Goal: Task Accomplishment & Management: Complete application form

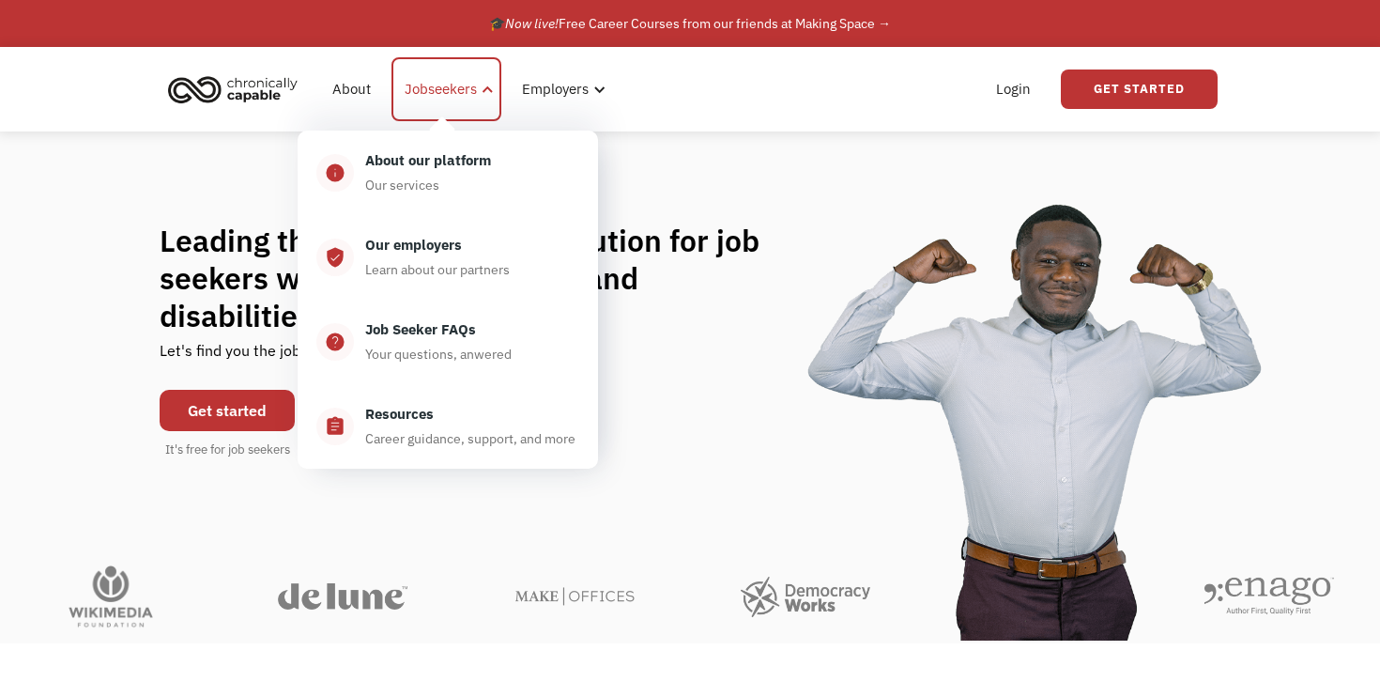
click at [456, 90] on div "Jobseekers" at bounding box center [441, 89] width 72 height 23
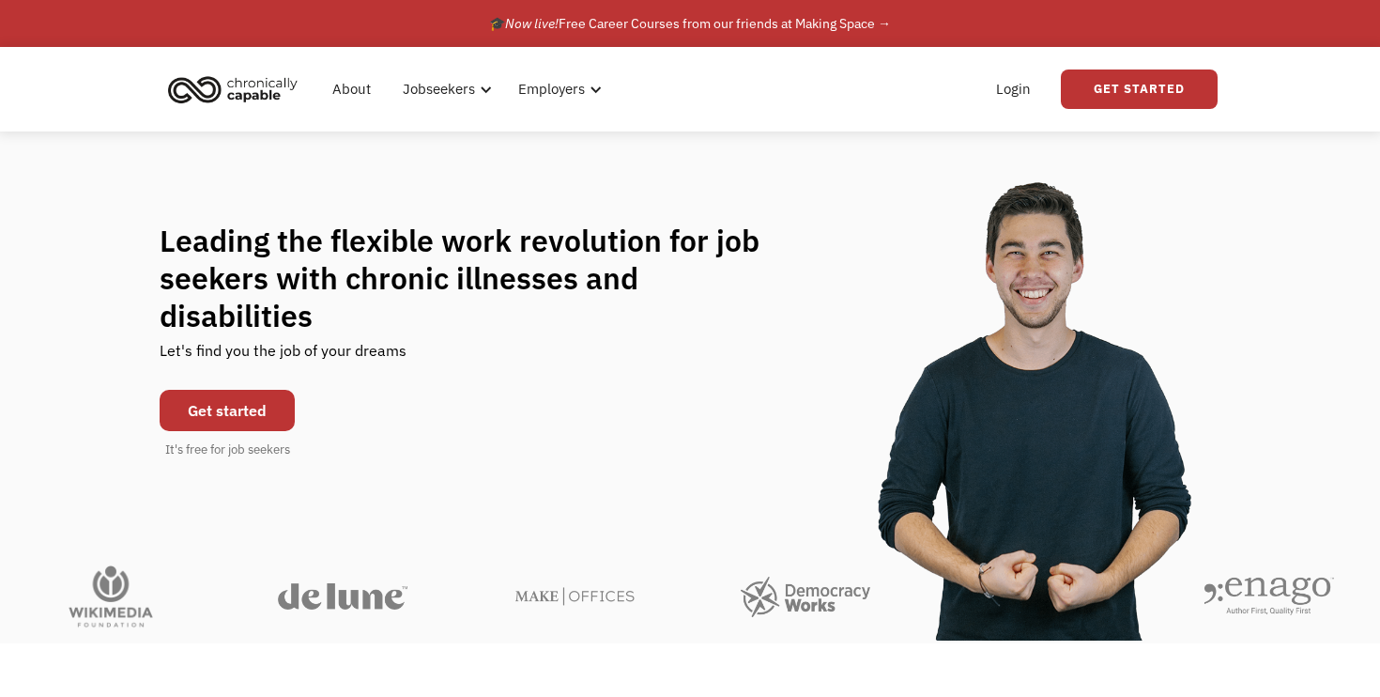
click at [256, 390] on link "Get started" at bounding box center [227, 410] width 135 height 41
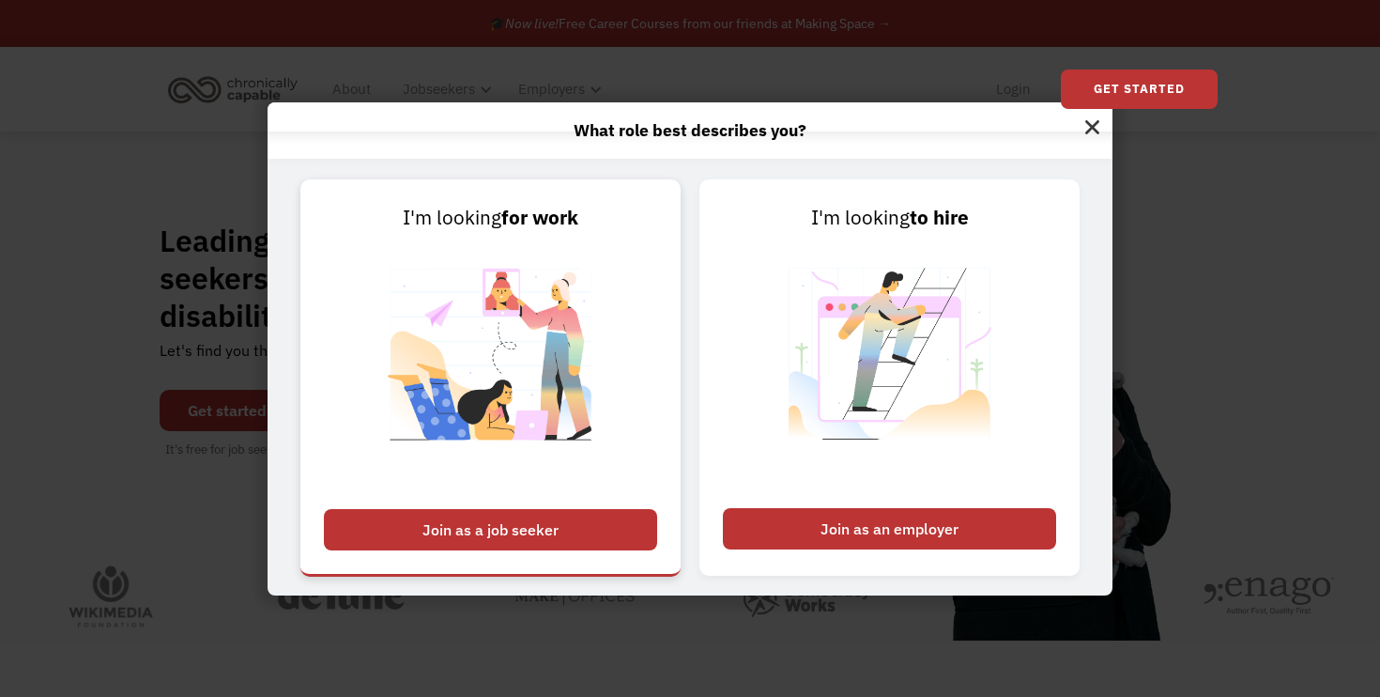
click at [497, 531] on div "Join as a job seeker" at bounding box center [490, 529] width 333 height 41
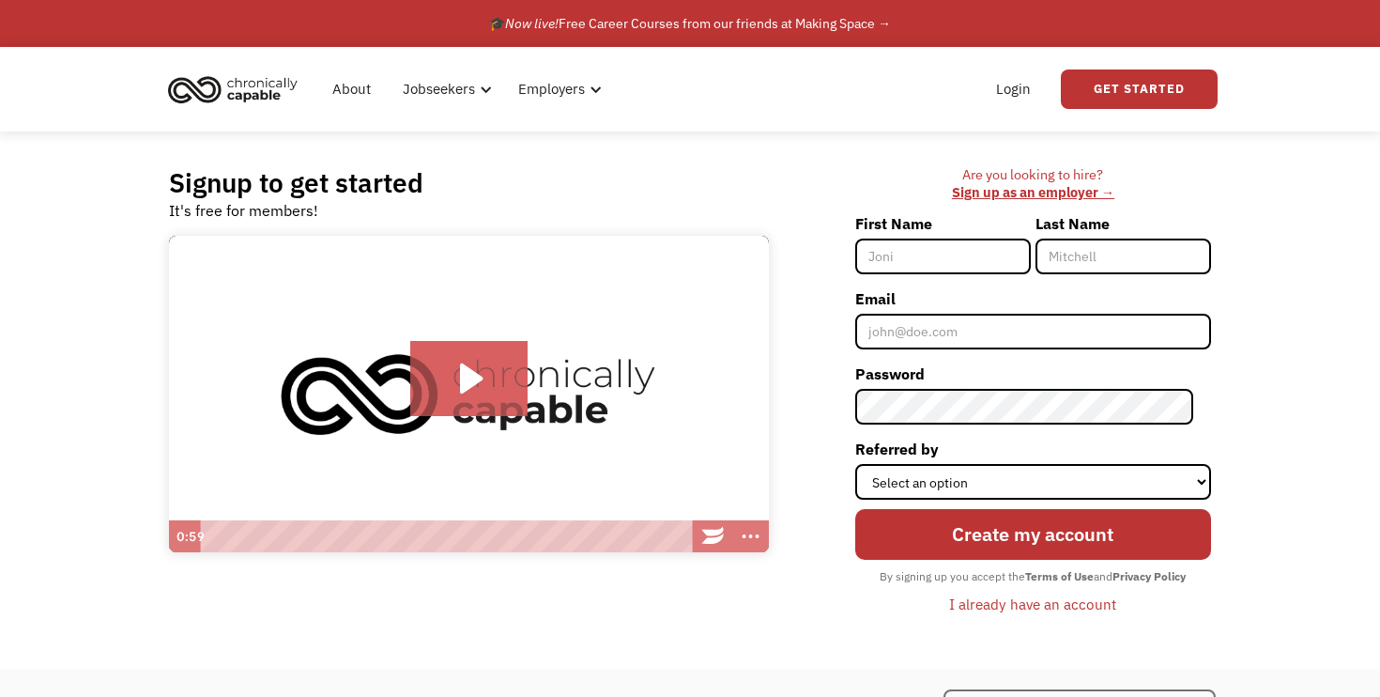
click at [954, 255] on input "First Name" at bounding box center [943, 256] width 176 height 36
type input "Arty"
type input "Kelly"
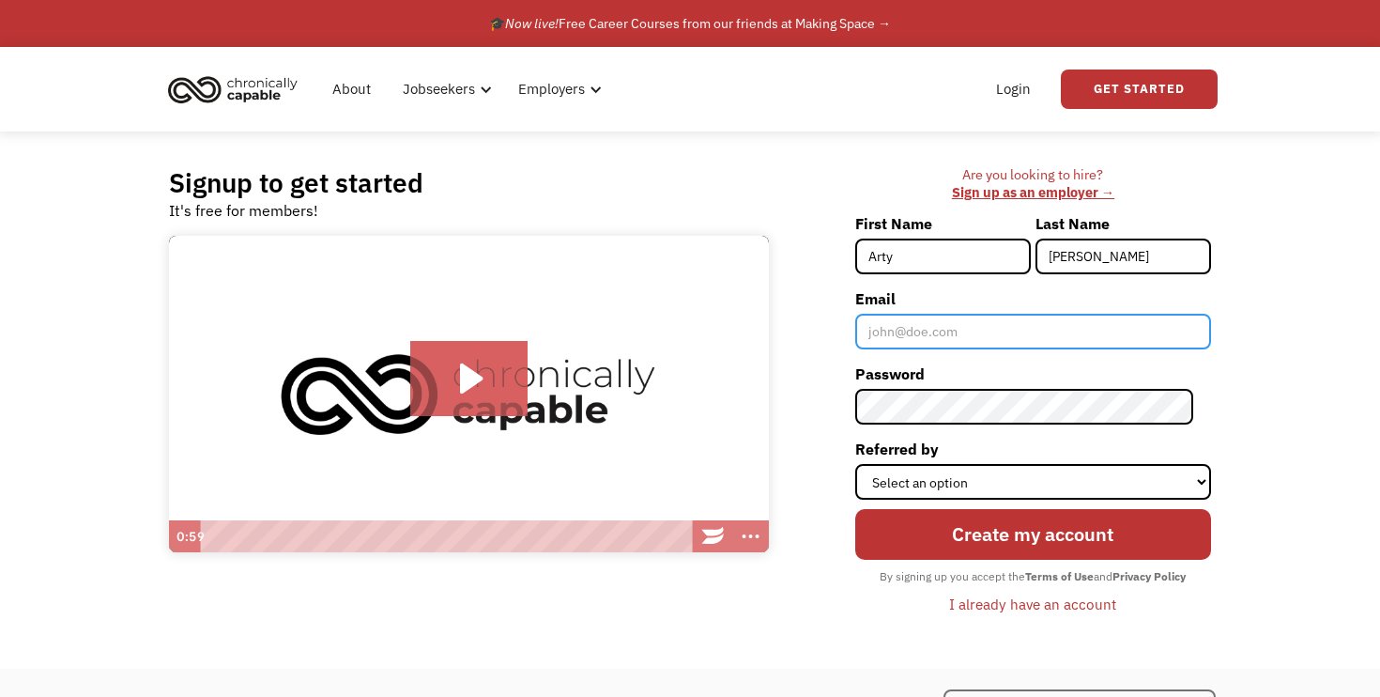
click at [967, 322] on input "Email" at bounding box center [1033, 332] width 356 height 36
type input "Arthurkellycomedy@yahoo.com"
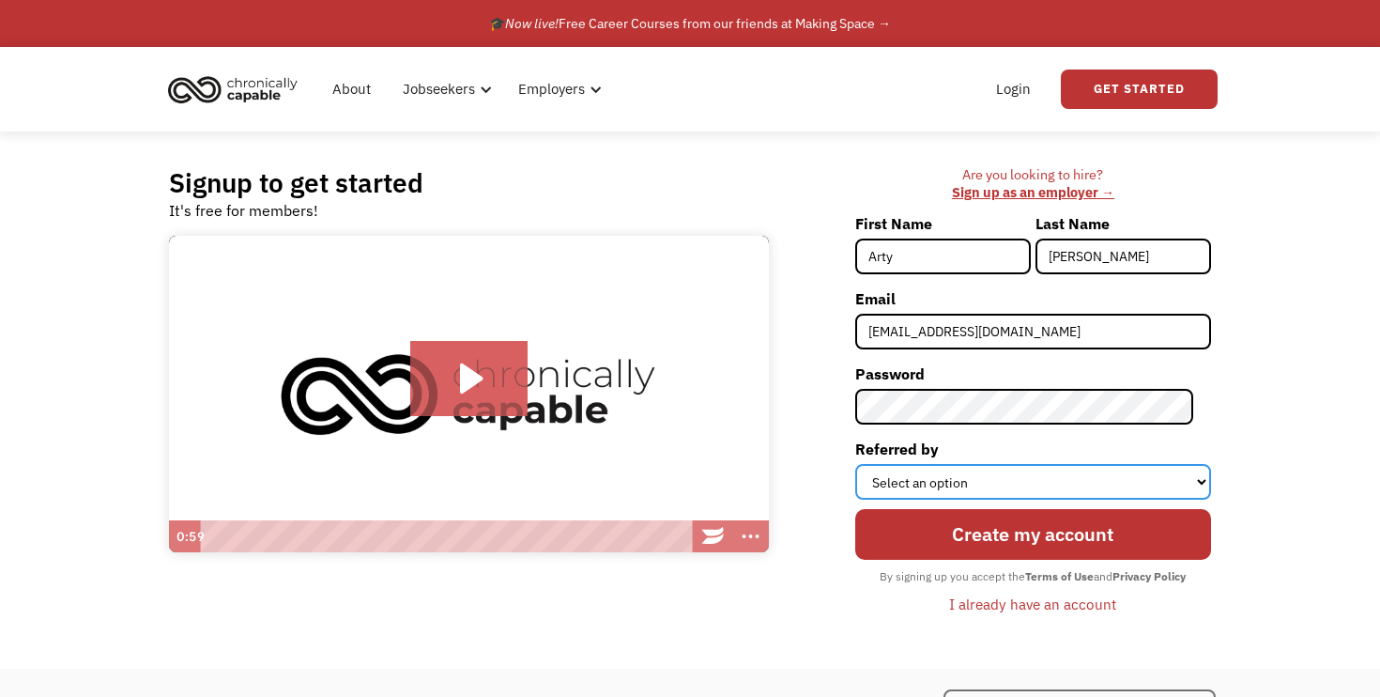
click at [1126, 484] on select "Select an option Instagram Facebook Twitter Search Engine News Article Word of …" at bounding box center [1033, 482] width 356 height 36
select select "Other"
click at [872, 464] on select "Select an option Instagram Facebook Twitter Search Engine News Article Word of …" at bounding box center [1033, 482] width 356 height 36
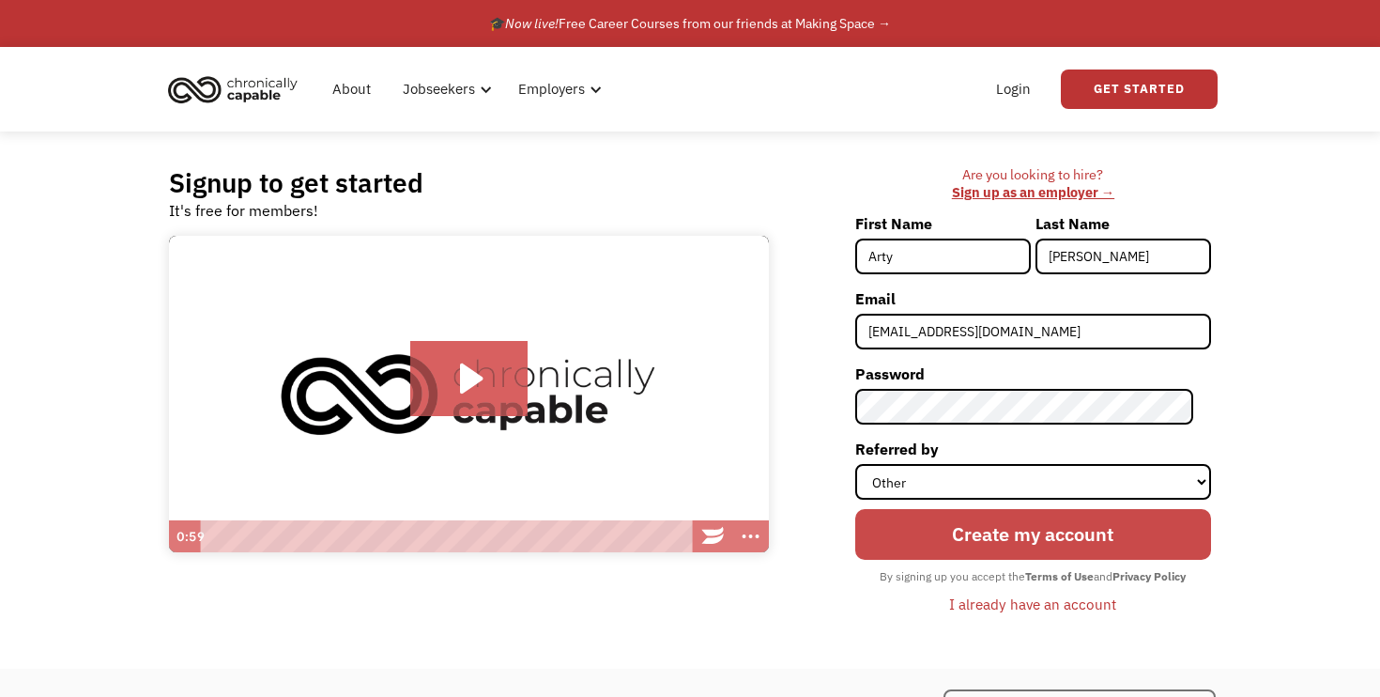
click at [981, 532] on input "Create my account" at bounding box center [1033, 534] width 356 height 51
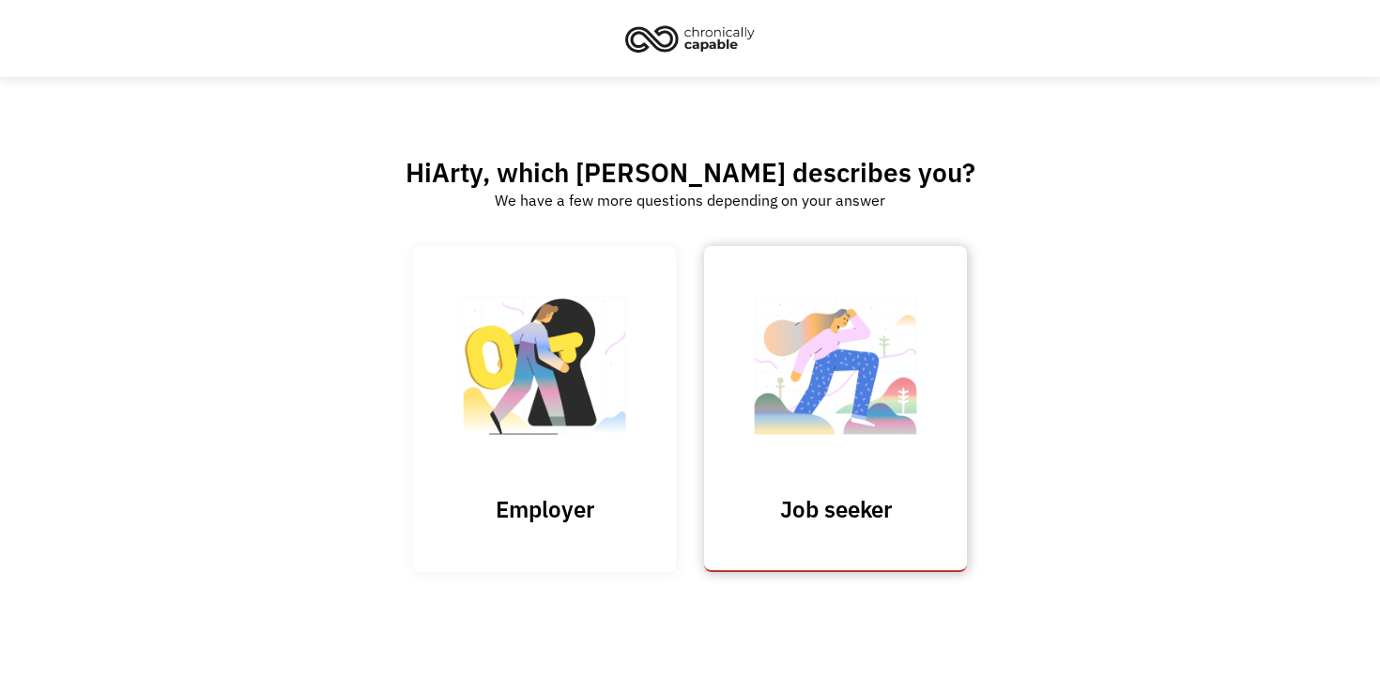
click at [805, 395] on img at bounding box center [836, 375] width 188 height 183
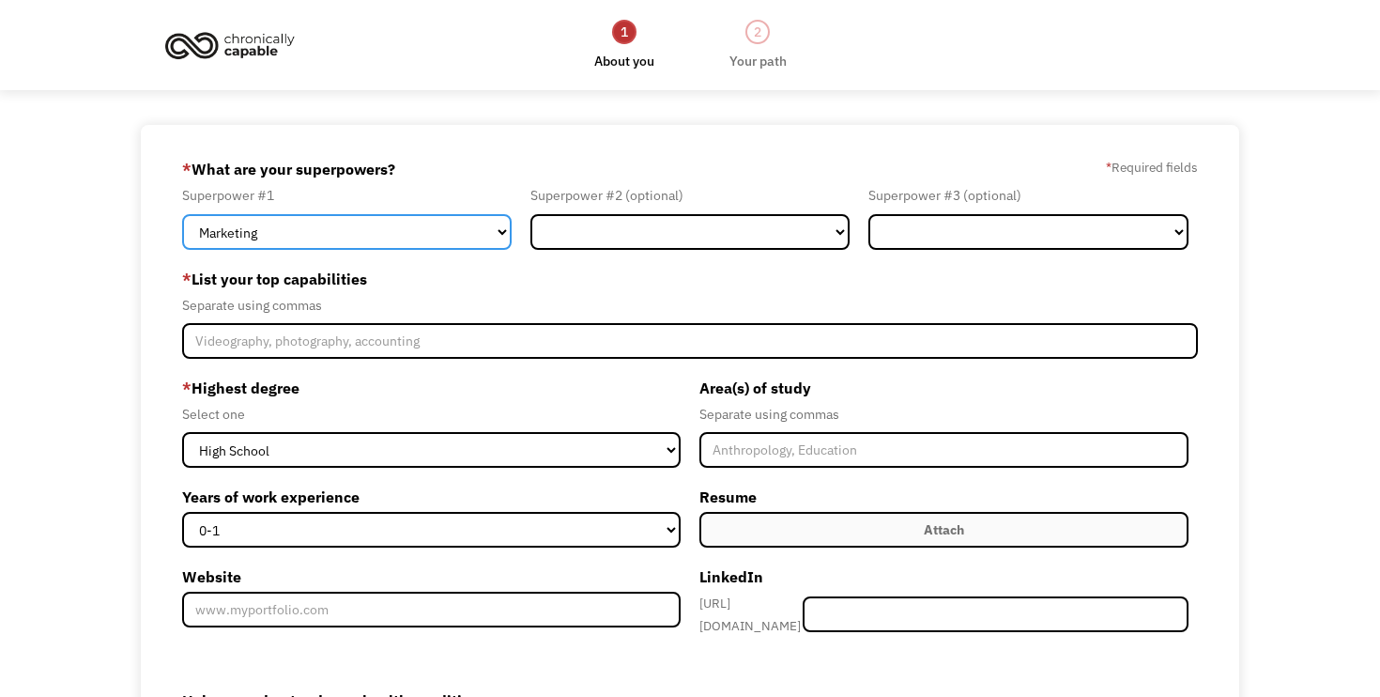
click at [443, 225] on select "Marketing Human Resources Finance Technology Operations Sales Industrial & Manu…" at bounding box center [347, 232] width 330 height 36
select select "Customer Service"
click at [182, 214] on select "Marketing Human Resources Finance Technology Operations Sales Industrial & Manu…" at bounding box center [347, 232] width 330 height 36
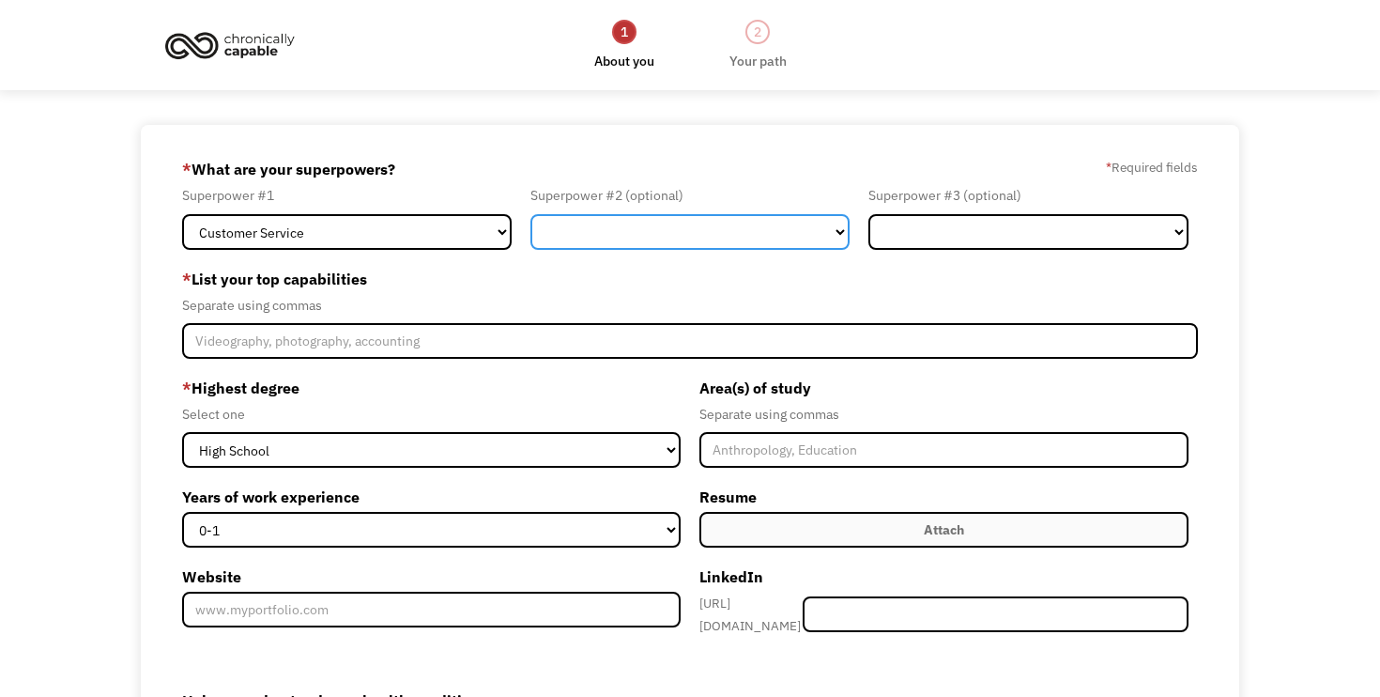
click at [616, 238] on select "Marketing Human Resources Finance Technology Operations Sales Industrial & Manu…" at bounding box center [691, 232] width 320 height 36
select select "Communications & Public Relations"
click at [531, 214] on select "Marketing Human Resources Finance Technology Operations Sales Industrial & Manu…" at bounding box center [691, 232] width 320 height 36
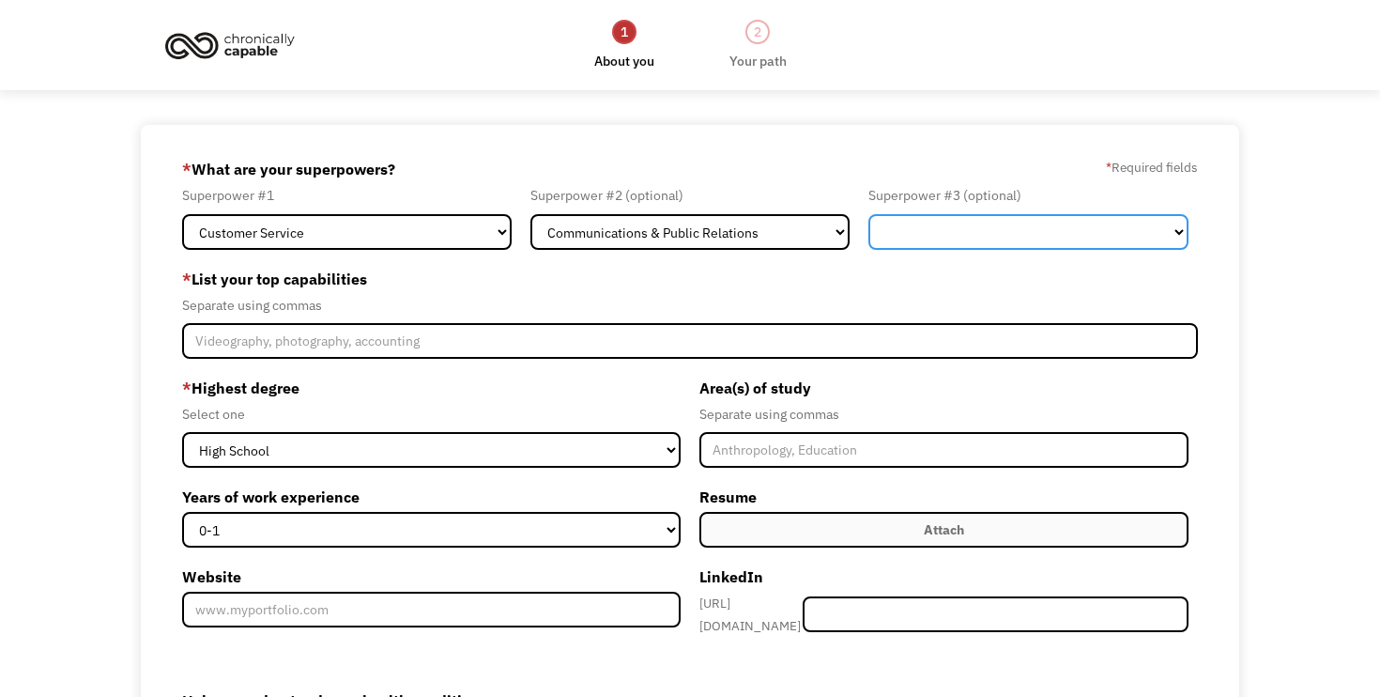
click at [973, 227] on select "Marketing Human Resources Finance Technology Operations Sales Industrial & Manu…" at bounding box center [1029, 232] width 320 height 36
select select "Other"
click at [869, 214] on select "Marketing Human Resources Finance Technology Operations Sales Industrial & Manu…" at bounding box center [1029, 232] width 320 height 36
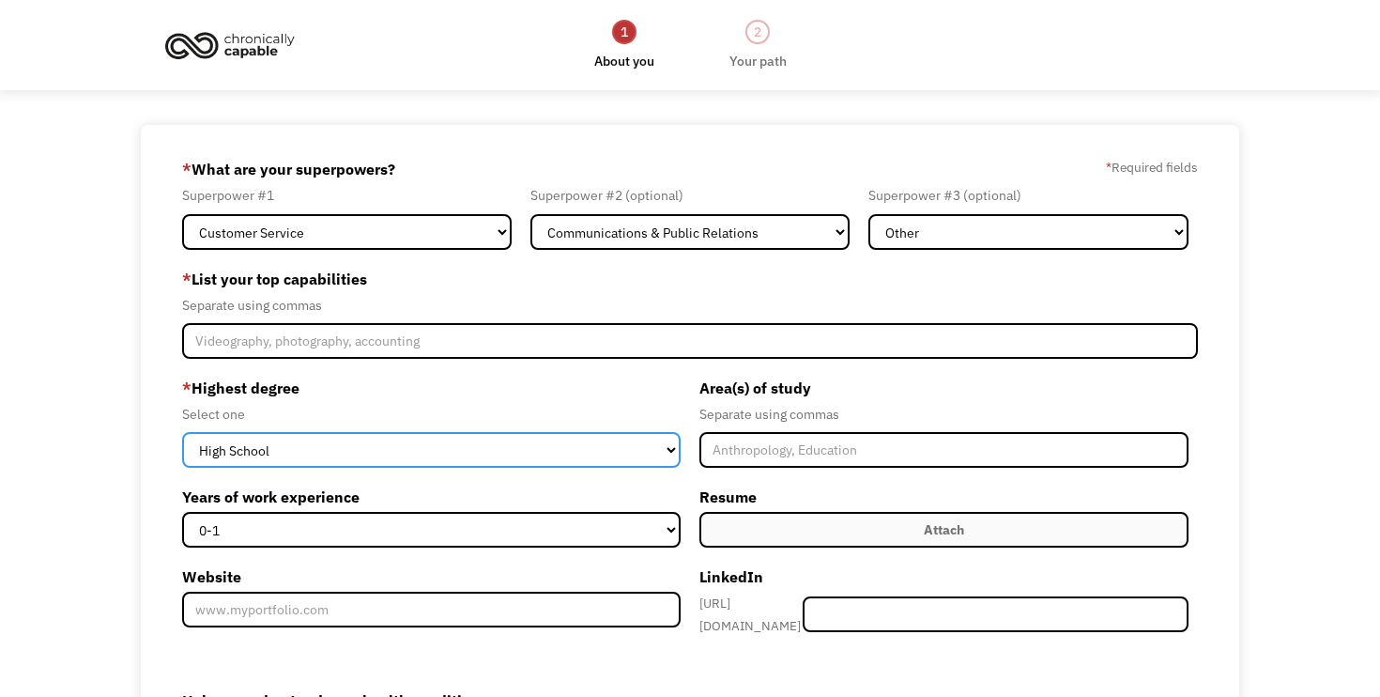
click at [554, 451] on select "High School Associates Bachelors Master's PhD" at bounding box center [431, 450] width 499 height 36
select select "bachelors"
click at [182, 432] on select "High School Associates Bachelors Master's PhD" at bounding box center [431, 450] width 499 height 36
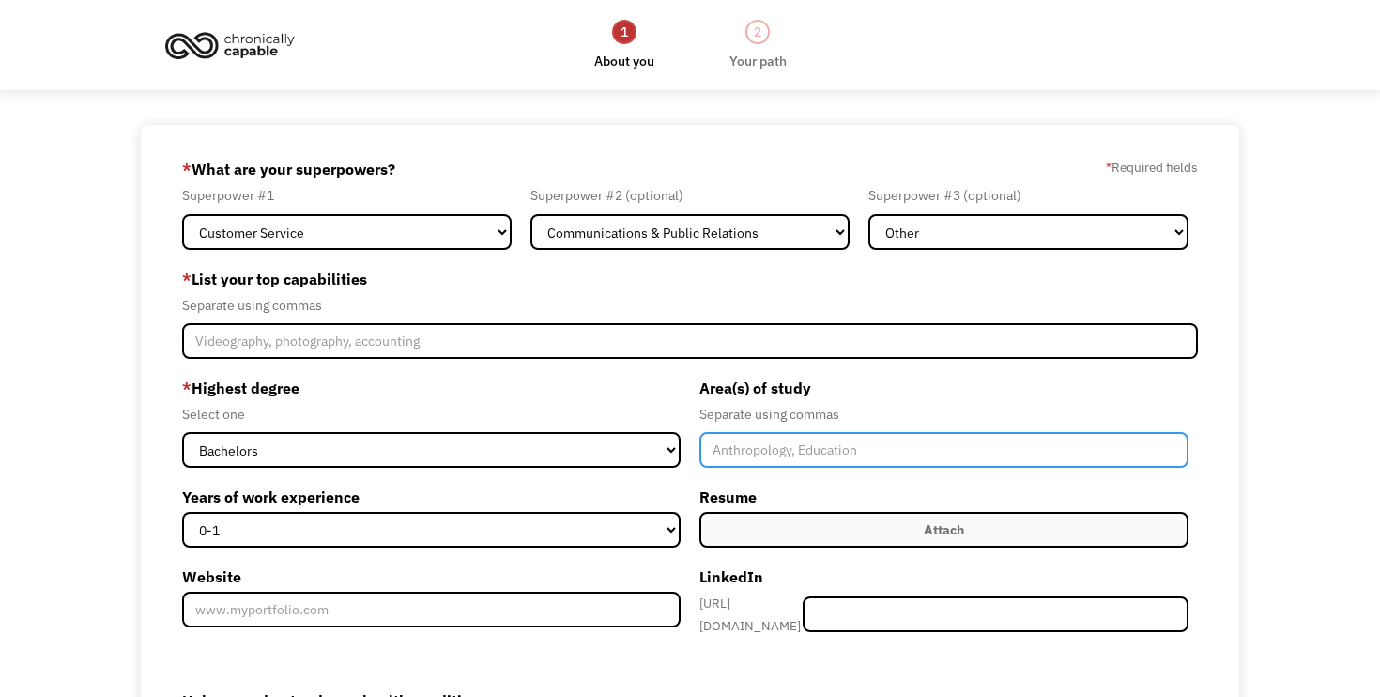
click at [878, 443] on input "Member-Create-Step1" at bounding box center [944, 450] width 489 height 36
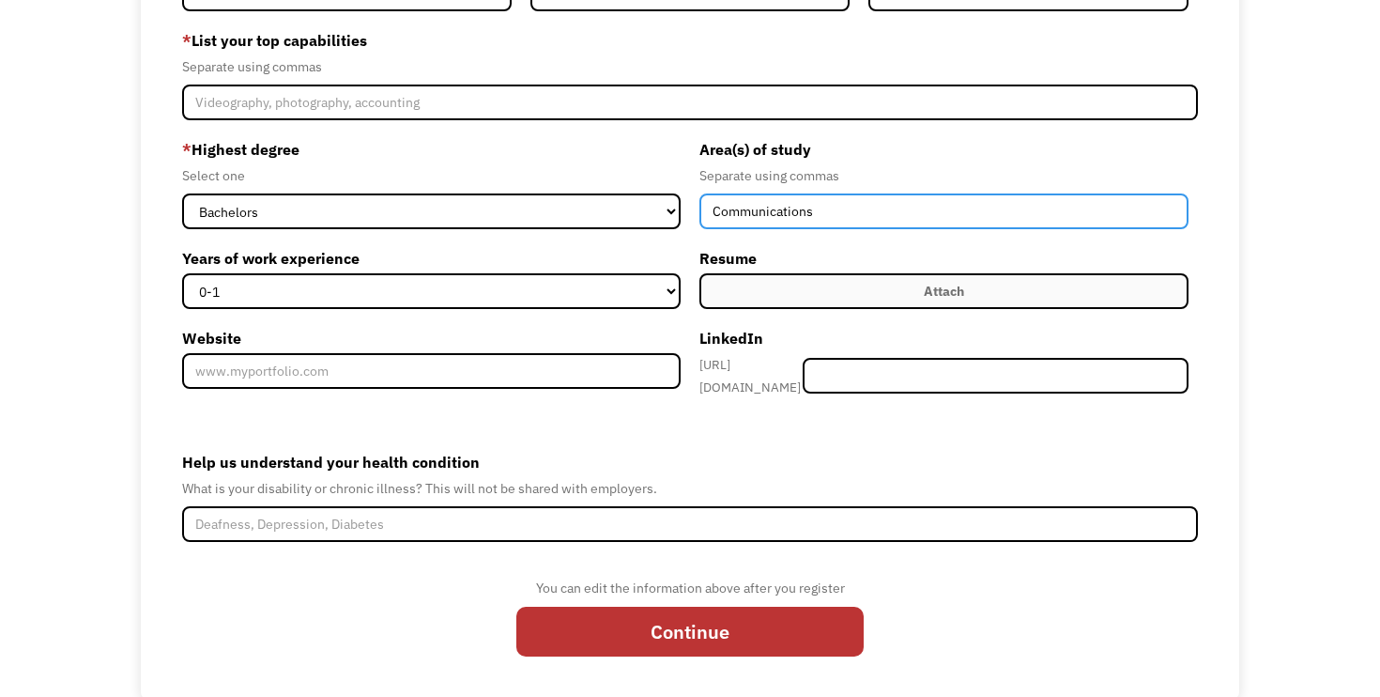
scroll to position [267, 0]
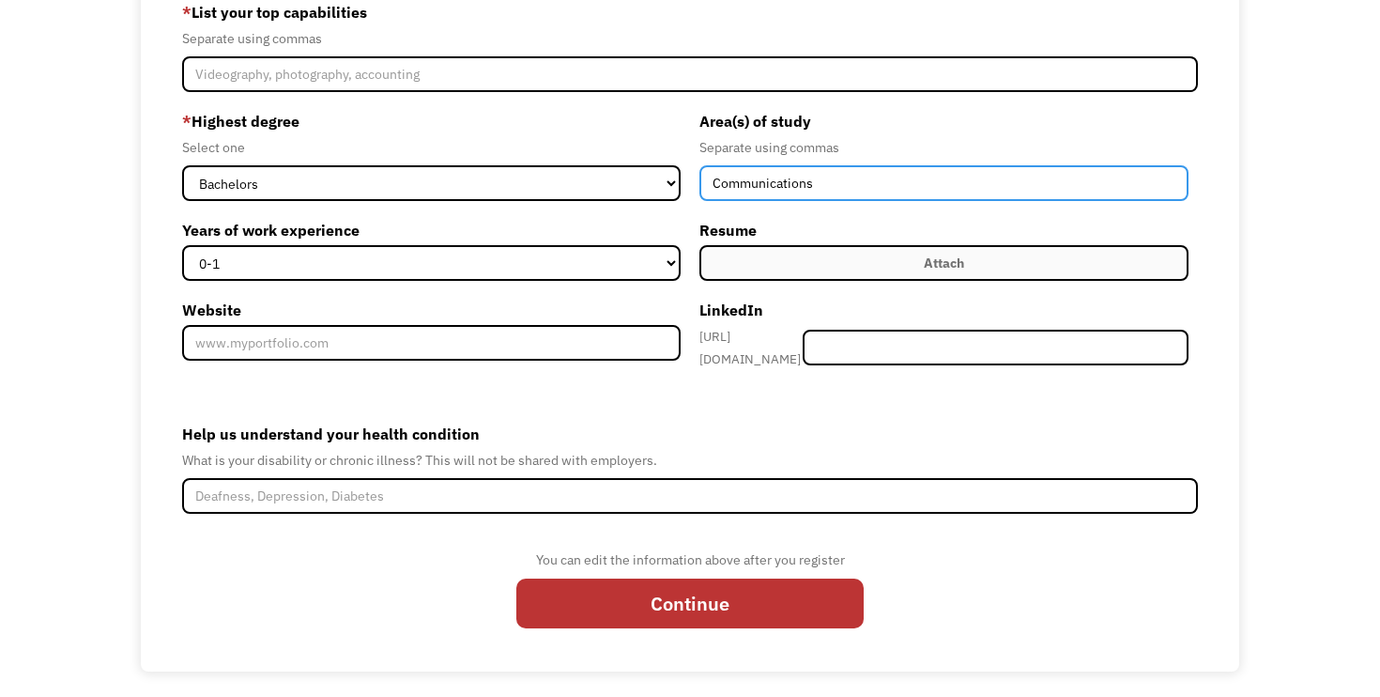
type input "Communications"
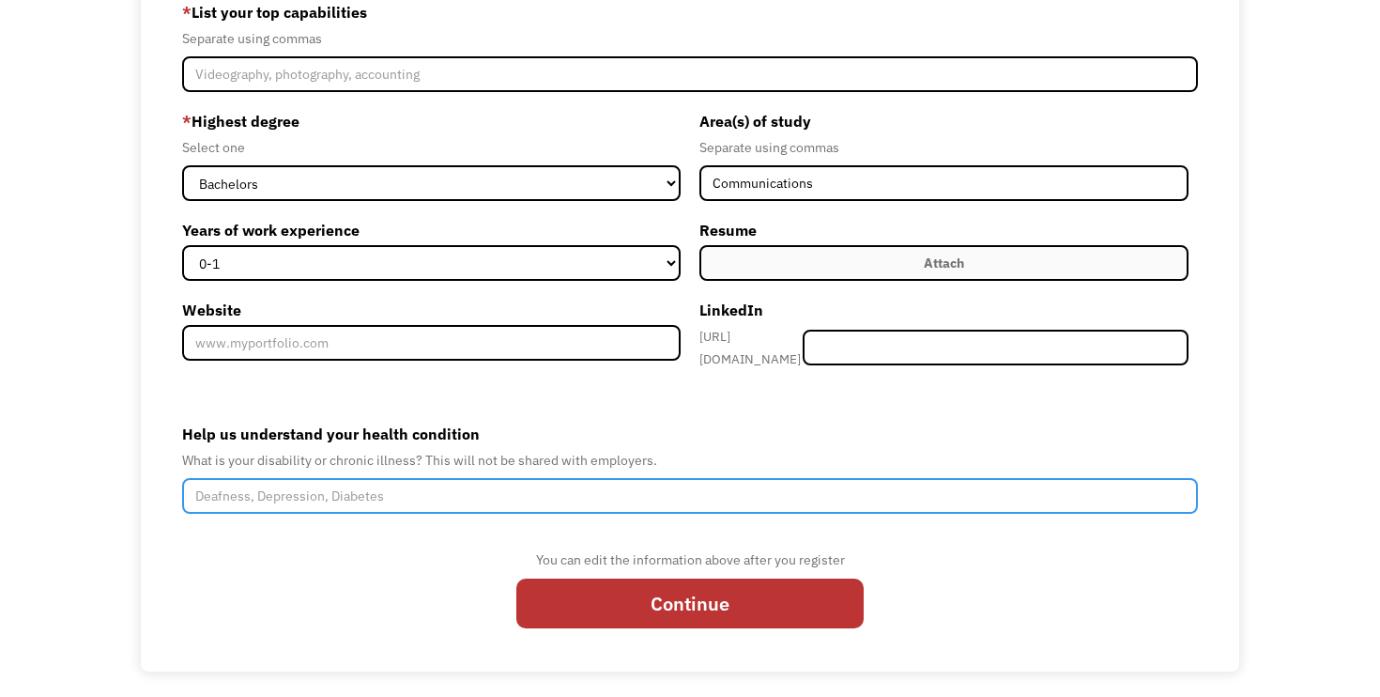
click at [497, 480] on input "Help us understand your health condition" at bounding box center [690, 496] width 1016 height 36
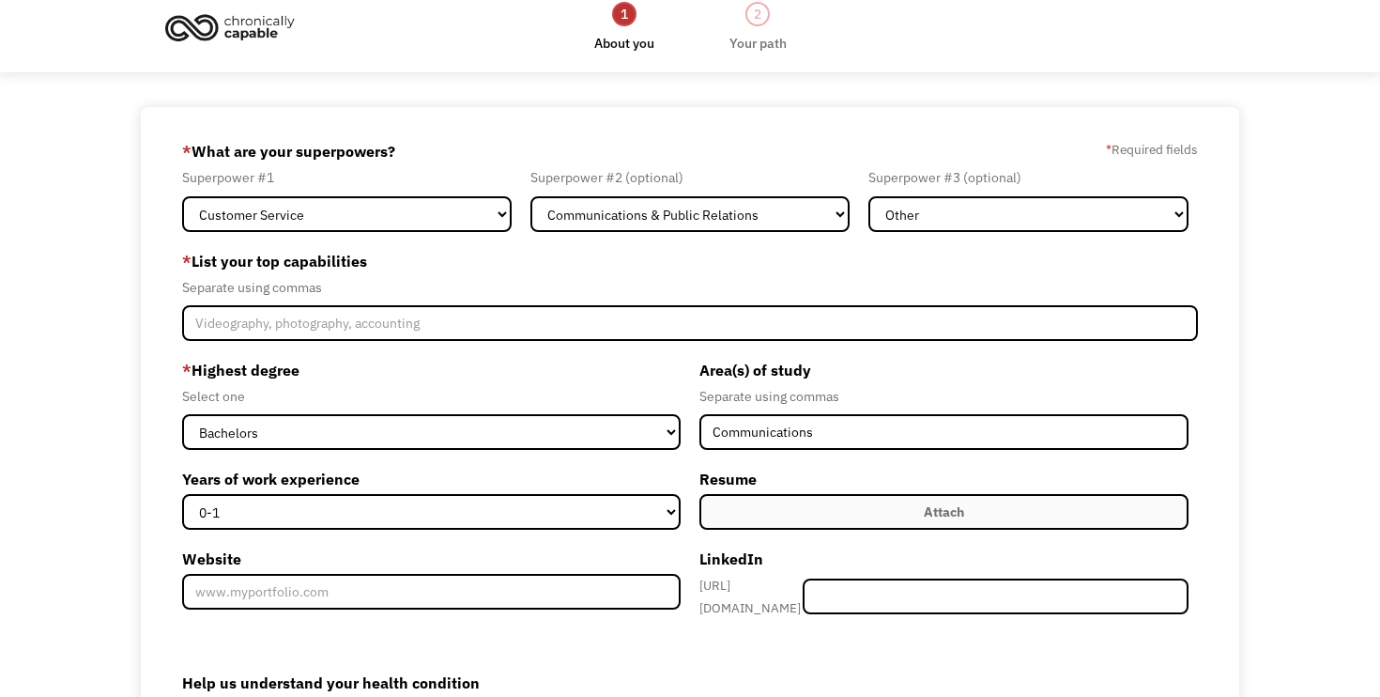
scroll to position [0, 0]
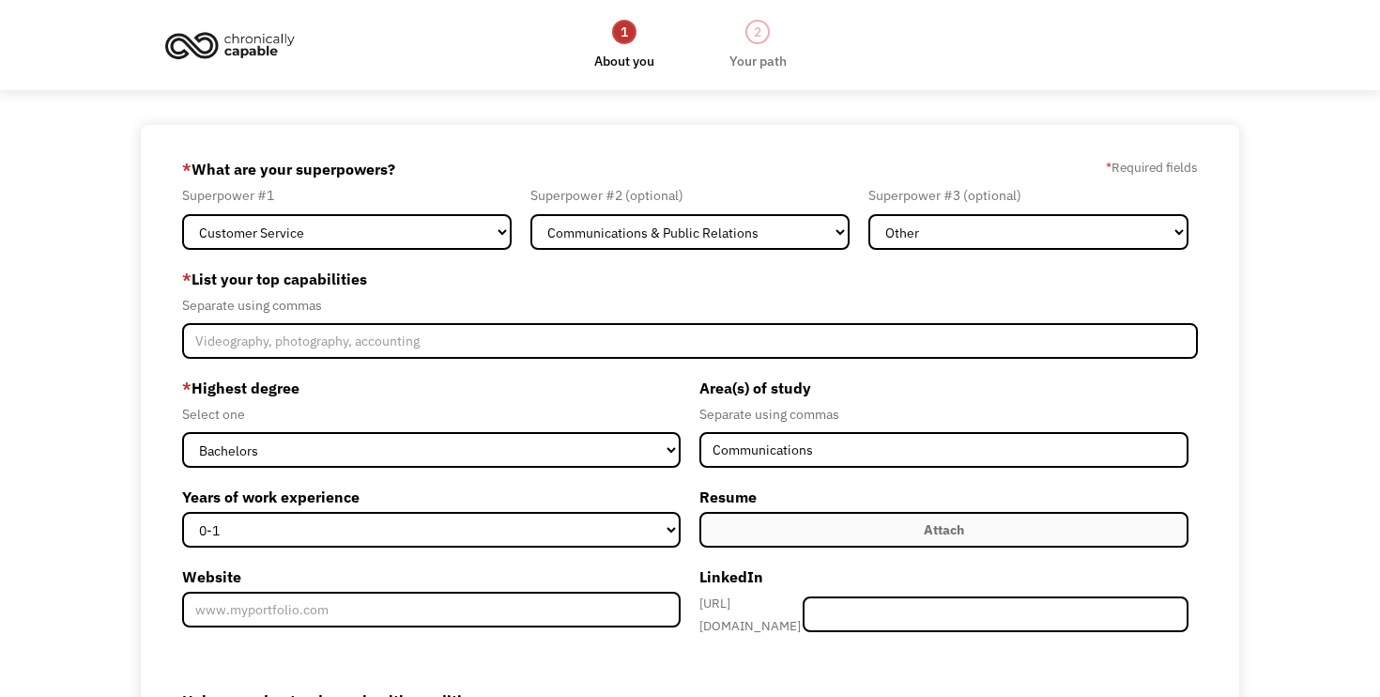
type input "Lymphedema"
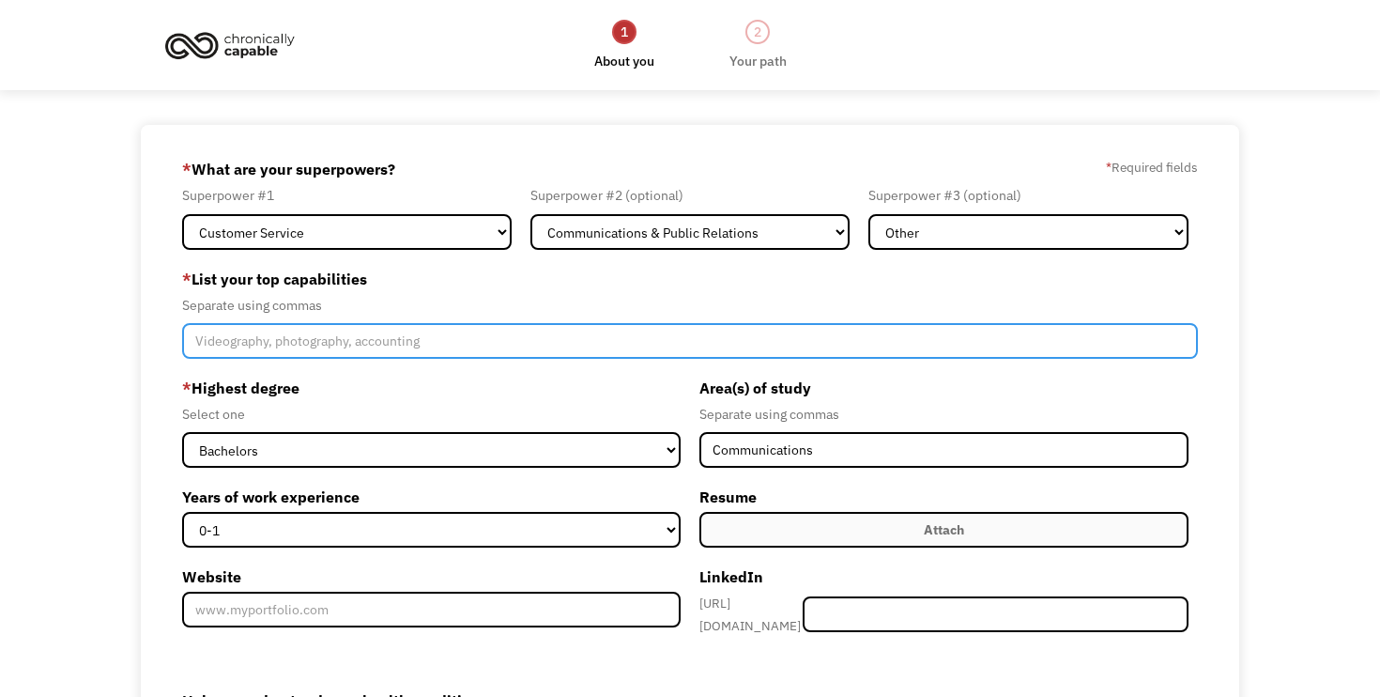
click at [455, 347] on input "Member-Create-Step1" at bounding box center [690, 341] width 1016 height 36
type input "Video Editing, Photoshop, Writing/Editing,"
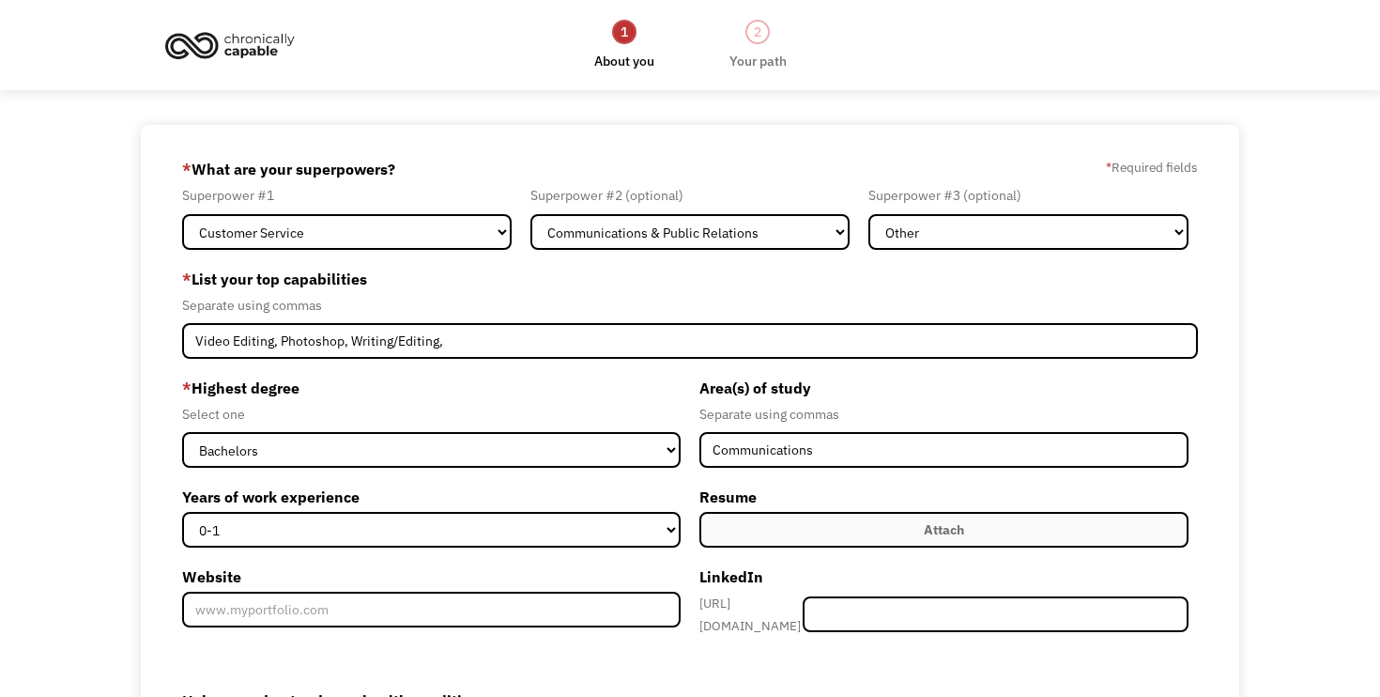
click at [131, 225] on div "68b311c634d4650eb99ec2f4 arthurkellycomedy@yahoo.com Arty Kelly Other * What ar…" at bounding box center [690, 531] width 1380 height 813
